Goal: Transaction & Acquisition: Purchase product/service

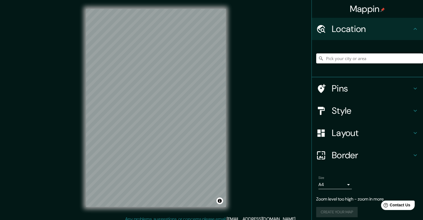
click at [338, 58] on input "Pick your city or area" at bounding box center [369, 58] width 107 height 10
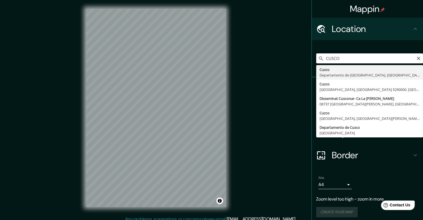
type input "Cusco, [GEOGRAPHIC_DATA], [GEOGRAPHIC_DATA]"
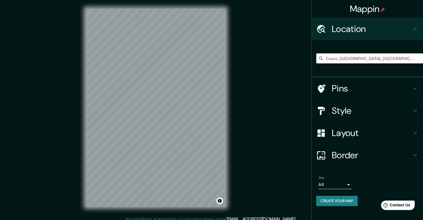
click at [346, 110] on h4 "Style" at bounding box center [372, 110] width 80 height 11
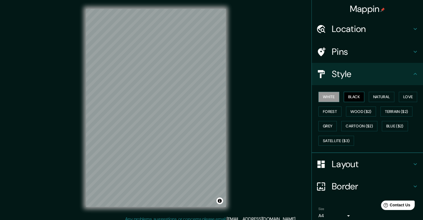
click at [353, 96] on button "Black" at bounding box center [354, 97] width 21 height 10
click at [383, 98] on button "Natural" at bounding box center [382, 97] width 26 height 10
click at [332, 165] on h4 "Layout" at bounding box center [372, 164] width 80 height 11
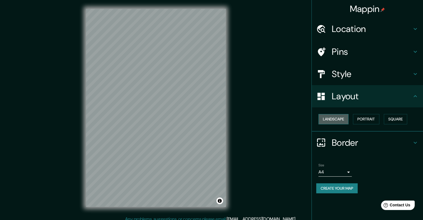
click at [330, 119] on button "Landscape" at bounding box center [334, 119] width 30 height 10
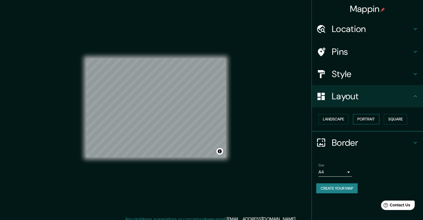
click at [374, 119] on button "Portrait" at bounding box center [366, 119] width 26 height 10
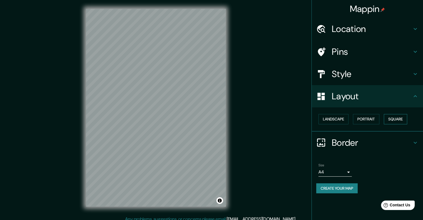
click at [393, 117] on button "Square" at bounding box center [395, 119] width 23 height 10
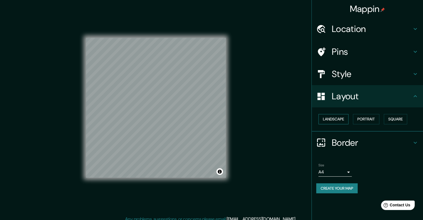
click at [340, 120] on button "Landscape" at bounding box center [334, 119] width 30 height 10
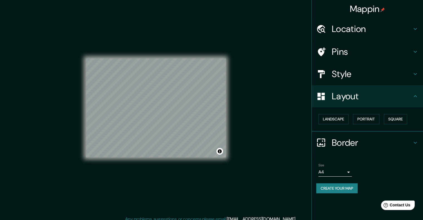
click at [346, 139] on h4 "Border" at bounding box center [372, 142] width 80 height 11
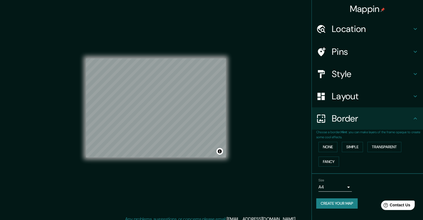
click at [343, 97] on h4 "Layout" at bounding box center [372, 96] width 80 height 11
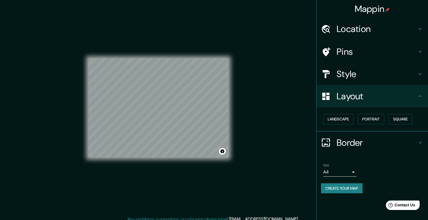
click at [350, 170] on body "Mappin Location [GEOGRAPHIC_DATA], [GEOGRAPHIC_DATA], [GEOGRAPHIC_DATA] Pins St…" at bounding box center [214, 110] width 428 height 220
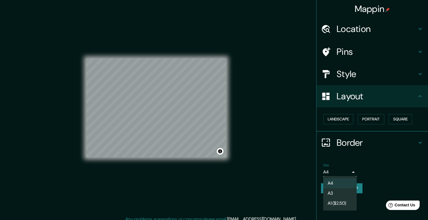
click at [351, 169] on div at bounding box center [214, 110] width 428 height 220
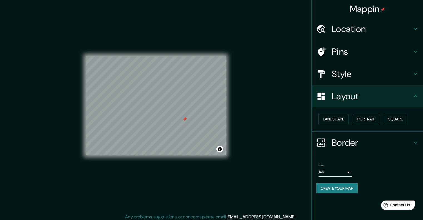
scroll to position [4, 0]
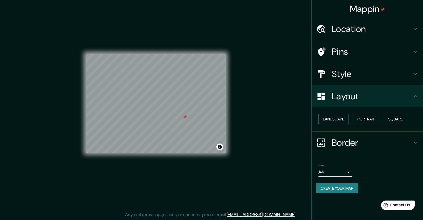
click at [342, 122] on button "Landscape" at bounding box center [334, 119] width 30 height 10
click at [349, 119] on button "Landscape" at bounding box center [334, 119] width 30 height 10
click at [368, 114] on div "Landscape [GEOGRAPHIC_DATA]" at bounding box center [369, 119] width 107 height 15
click at [371, 118] on button "Portrait" at bounding box center [366, 119] width 26 height 10
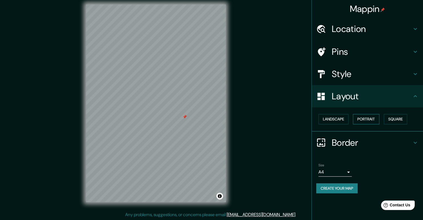
click at [368, 118] on button "Portrait" at bounding box center [366, 119] width 26 height 10
click at [390, 119] on button "Square" at bounding box center [395, 119] width 23 height 10
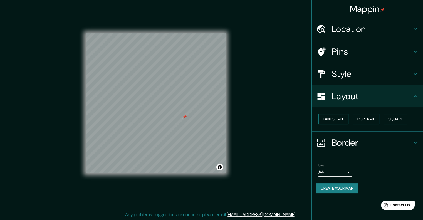
click at [332, 122] on button "Landscape" at bounding box center [334, 119] width 30 height 10
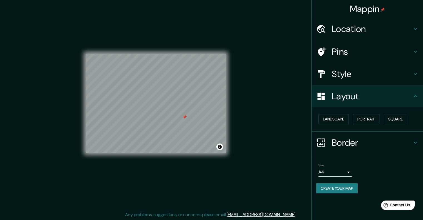
click at [359, 94] on h4 "Layout" at bounding box center [372, 96] width 80 height 11
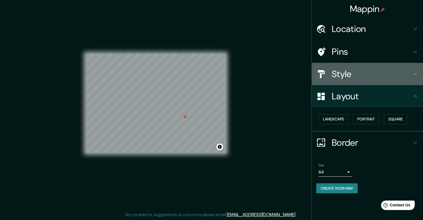
click at [357, 72] on h4 "Style" at bounding box center [372, 73] width 80 height 11
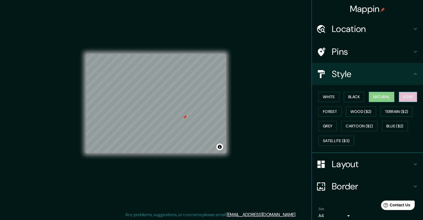
click at [399, 95] on button "Love" at bounding box center [408, 97] width 18 height 10
click at [329, 112] on button "Forest" at bounding box center [330, 112] width 23 height 10
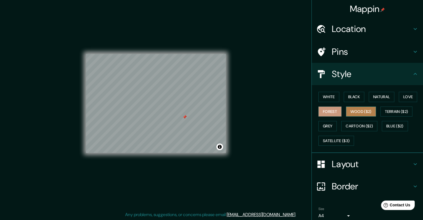
click at [357, 109] on button "Wood ($2)" at bounding box center [361, 112] width 30 height 10
click at [381, 115] on button "Terrain ($2)" at bounding box center [397, 112] width 32 height 10
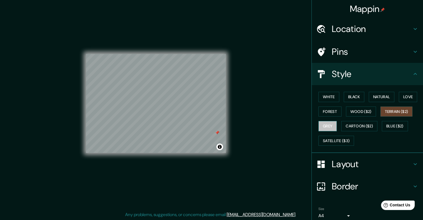
click at [327, 128] on button "Grey" at bounding box center [328, 126] width 18 height 10
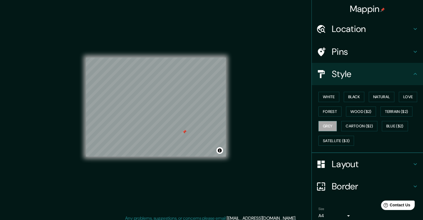
scroll to position [0, 0]
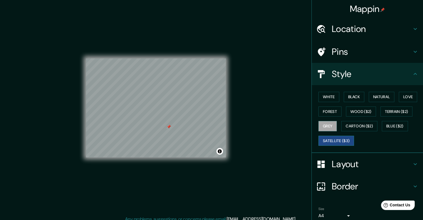
click at [336, 139] on button "Satellite ($3)" at bounding box center [337, 141] width 36 height 10
click at [361, 122] on button "Cartoon ($2)" at bounding box center [360, 126] width 36 height 10
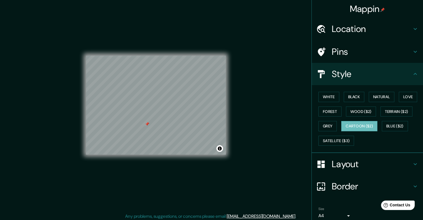
scroll to position [4, 0]
